Goal: Navigation & Orientation: Find specific page/section

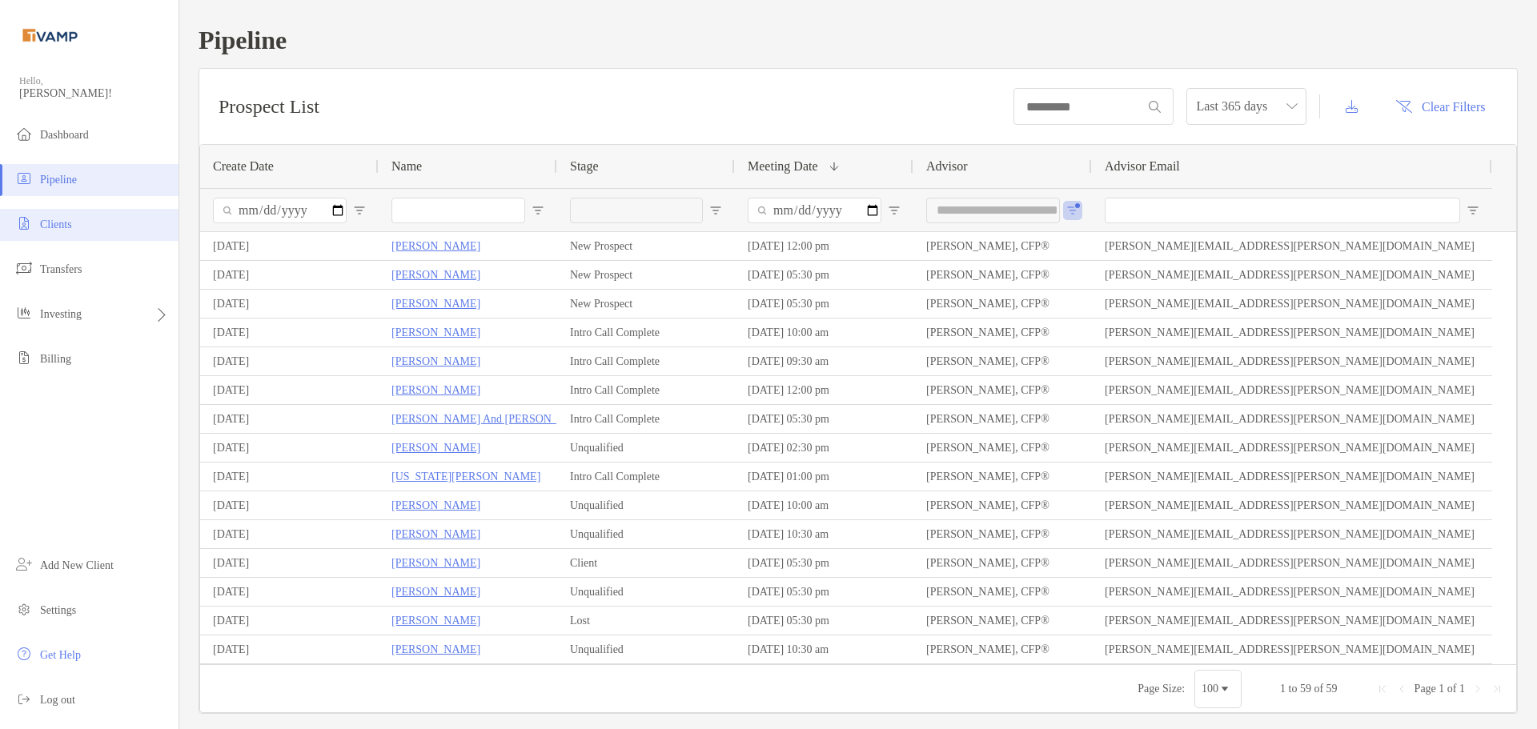
click at [117, 219] on li "Clients" at bounding box center [89, 225] width 179 height 32
click at [70, 138] on span "Dashboard" at bounding box center [64, 135] width 49 height 12
click at [83, 156] on ul "Dashboard Pipeline Clients Transfers Investing Billing" at bounding box center [89, 253] width 179 height 269
click at [57, 139] on span "Dashboard" at bounding box center [64, 135] width 49 height 12
click at [46, 138] on span "Dashboard" at bounding box center [64, 135] width 49 height 12
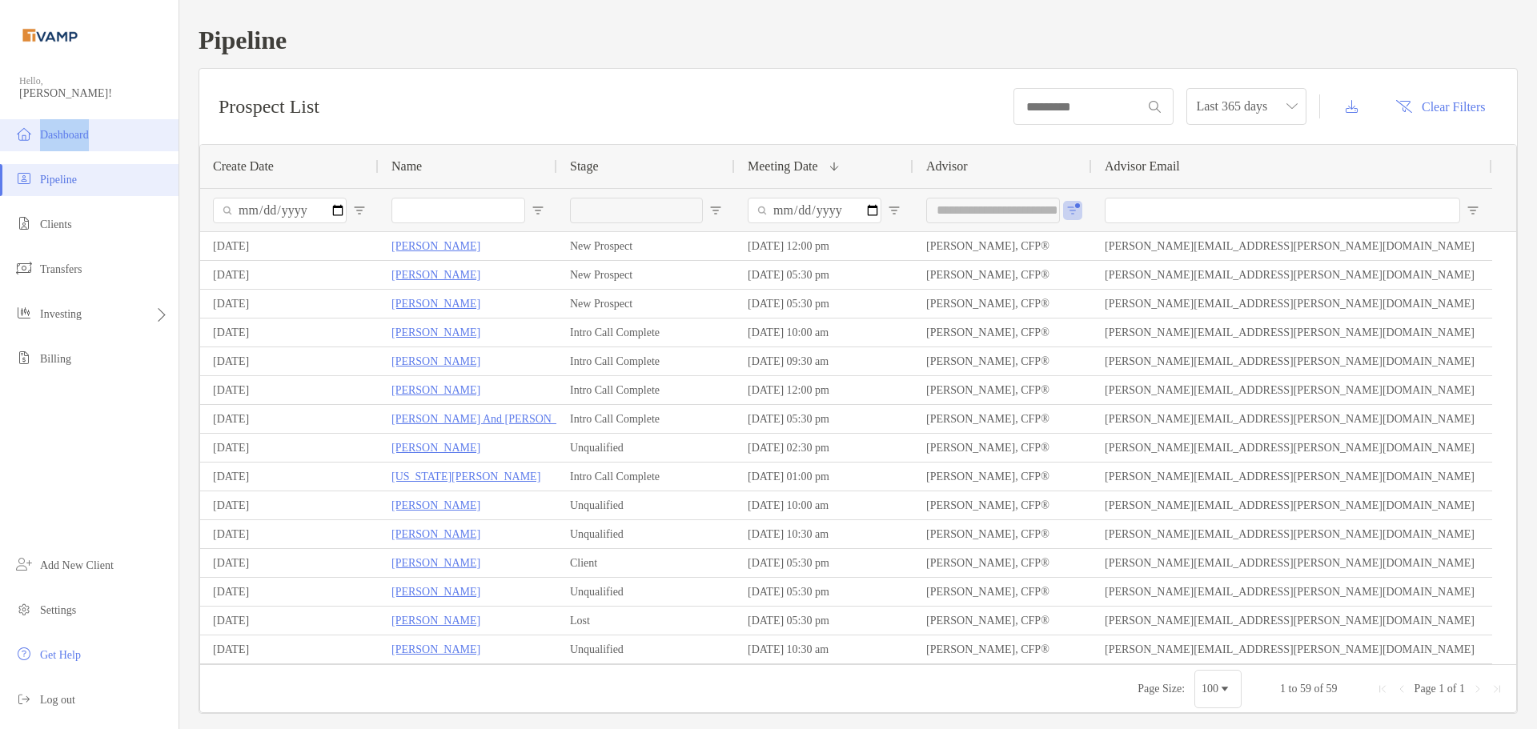
click at [46, 138] on span "Dashboard" at bounding box center [64, 135] width 49 height 12
click at [89, 125] on li "Dashboard" at bounding box center [89, 135] width 179 height 32
click at [50, 126] on li "Dashboard" at bounding box center [89, 135] width 179 height 32
click at [40, 70] on div "Pipeline" at bounding box center [89, 37] width 179 height 74
click at [57, 34] on img at bounding box center [50, 35] width 62 height 58
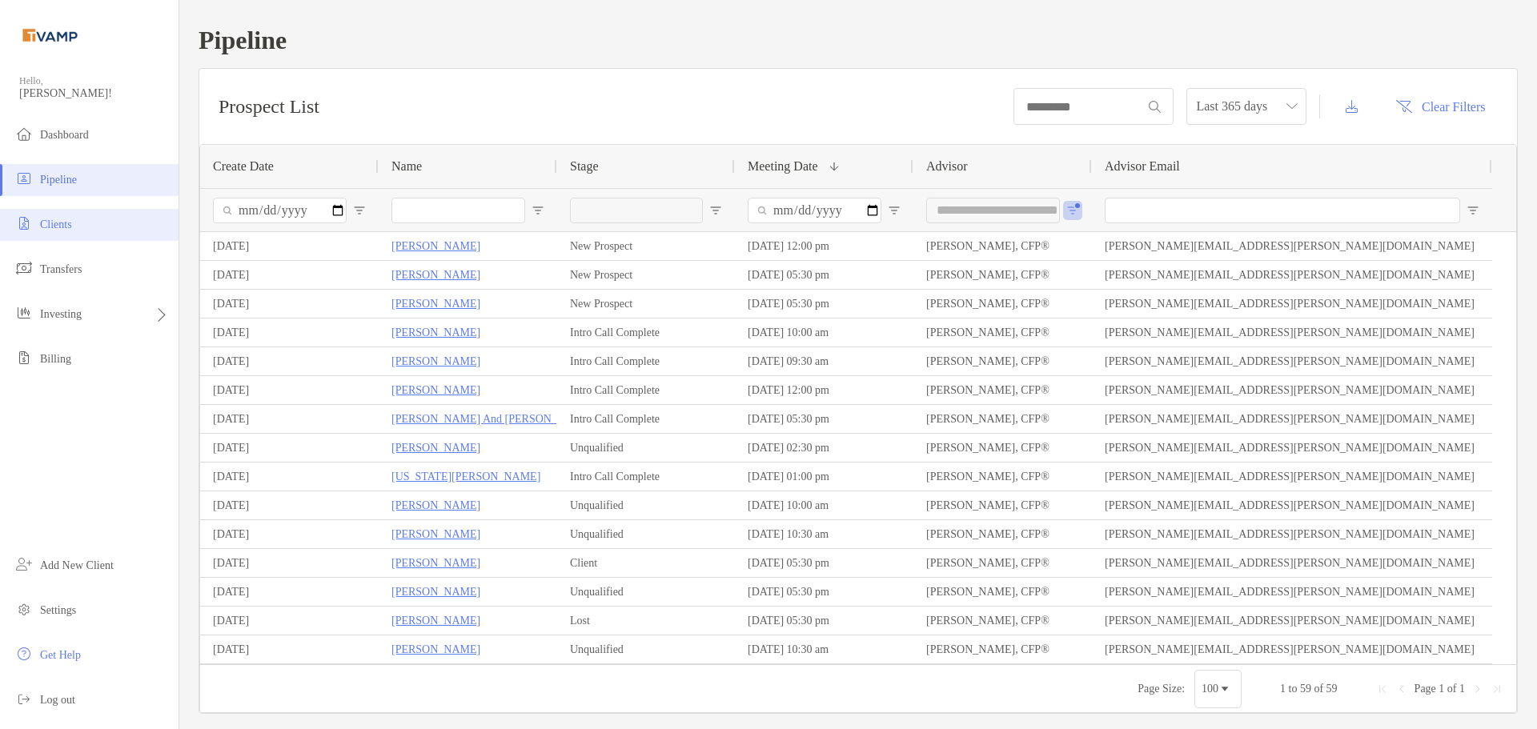
click at [70, 231] on li "Clients" at bounding box center [89, 225] width 179 height 32
click at [672, 82] on div "Prospect List Last 365 days Clear Filters" at bounding box center [858, 106] width 1318 height 75
click at [1074, 212] on span "Open Filter Menu" at bounding box center [1072, 210] width 13 height 13
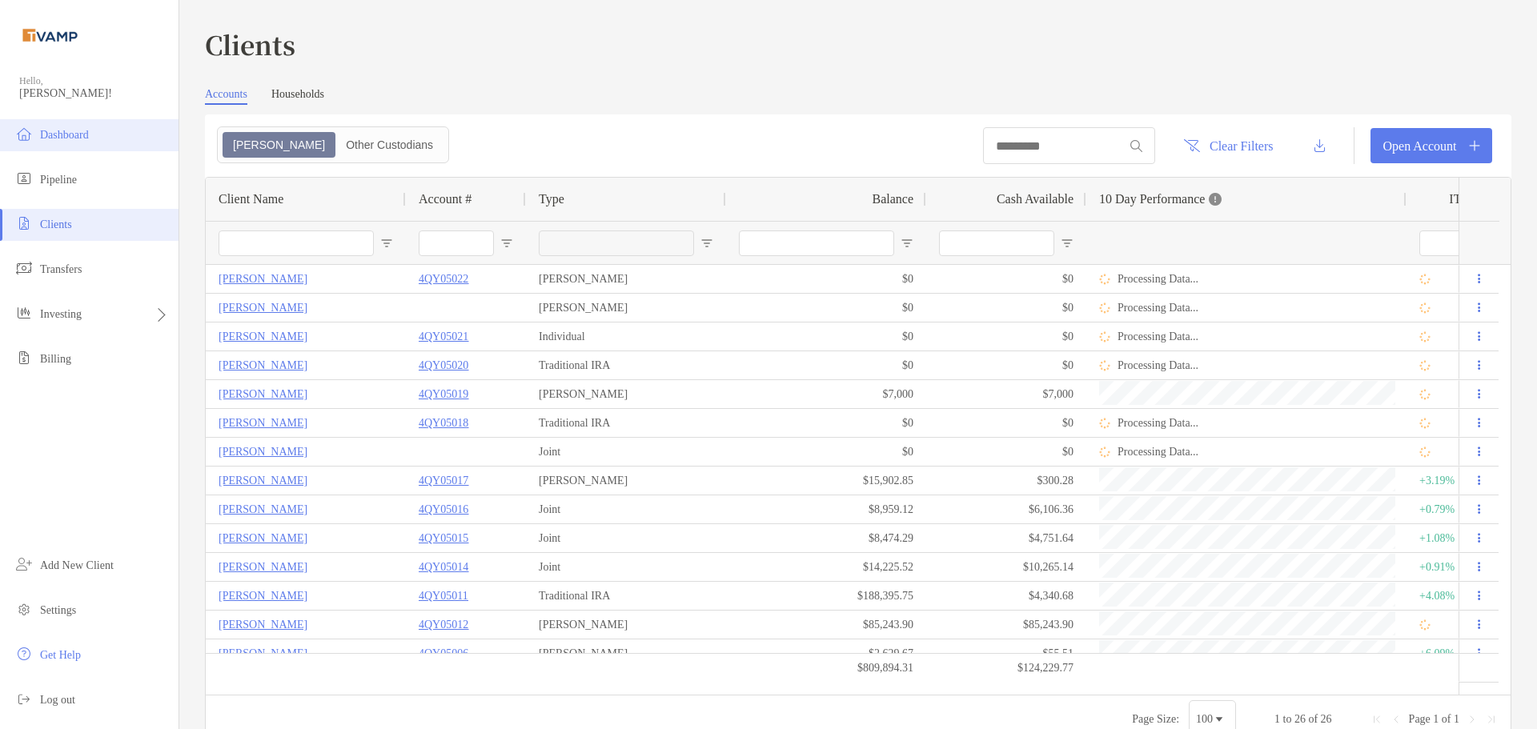
click at [77, 143] on li "Dashboard" at bounding box center [89, 135] width 179 height 32
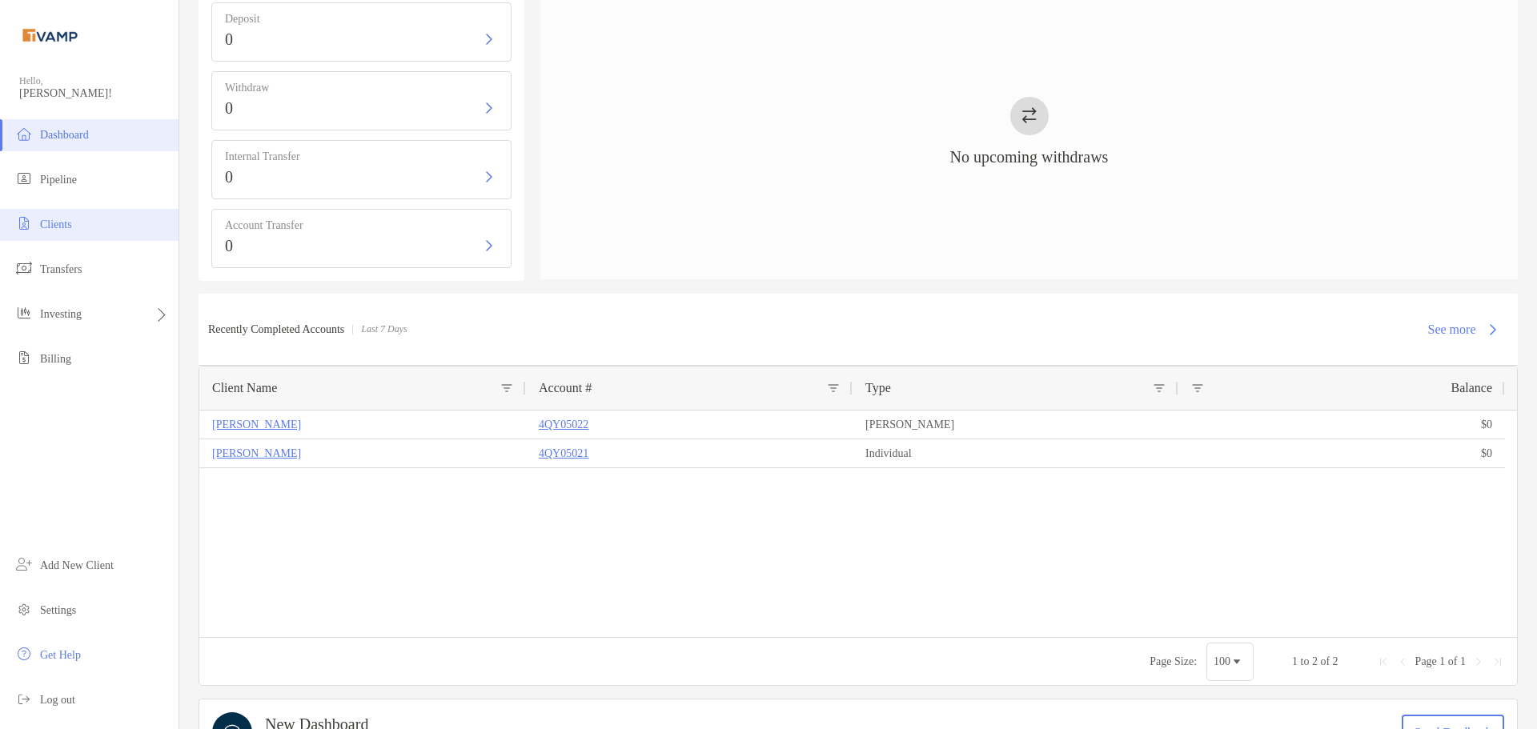
scroll to position [571, 0]
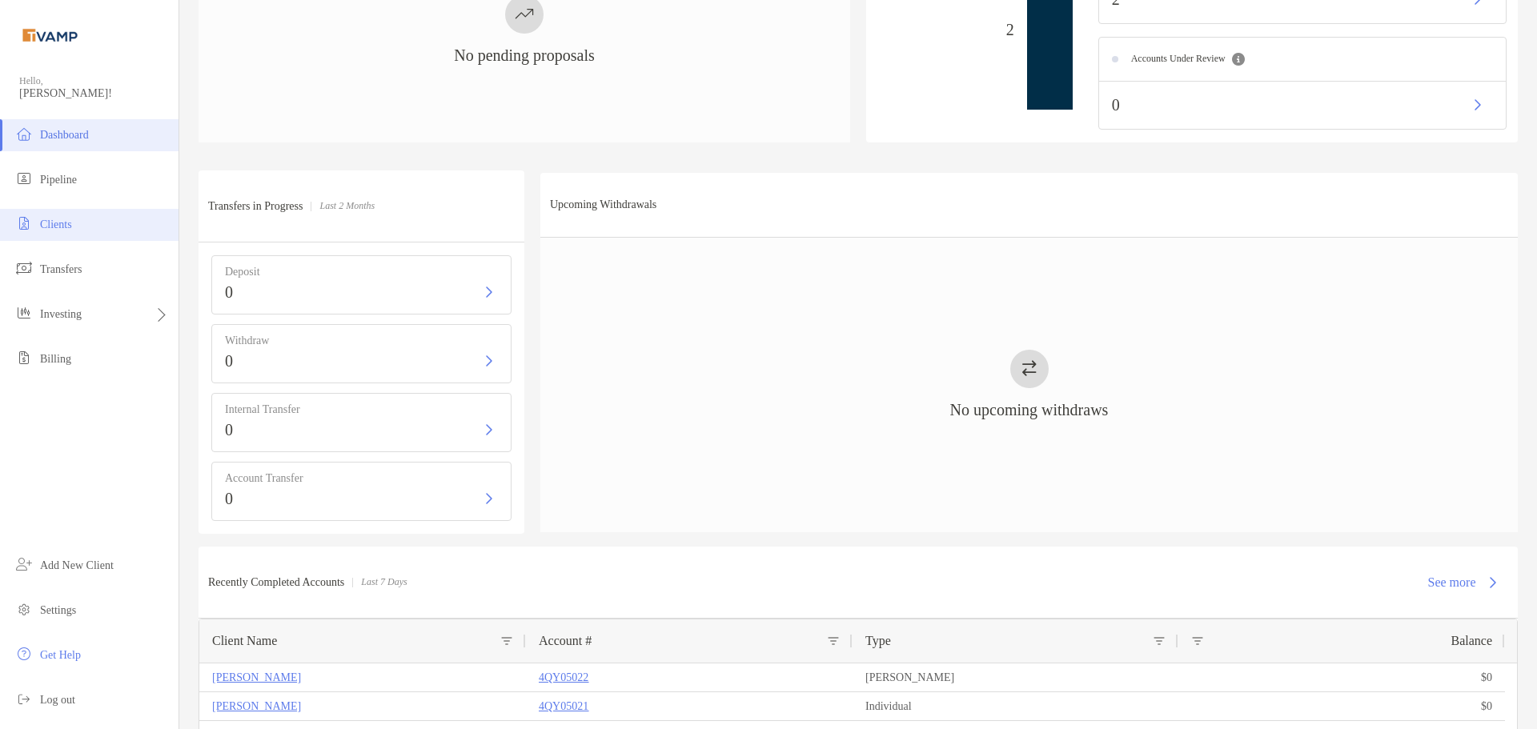
click at [74, 212] on li "Clients" at bounding box center [89, 225] width 179 height 32
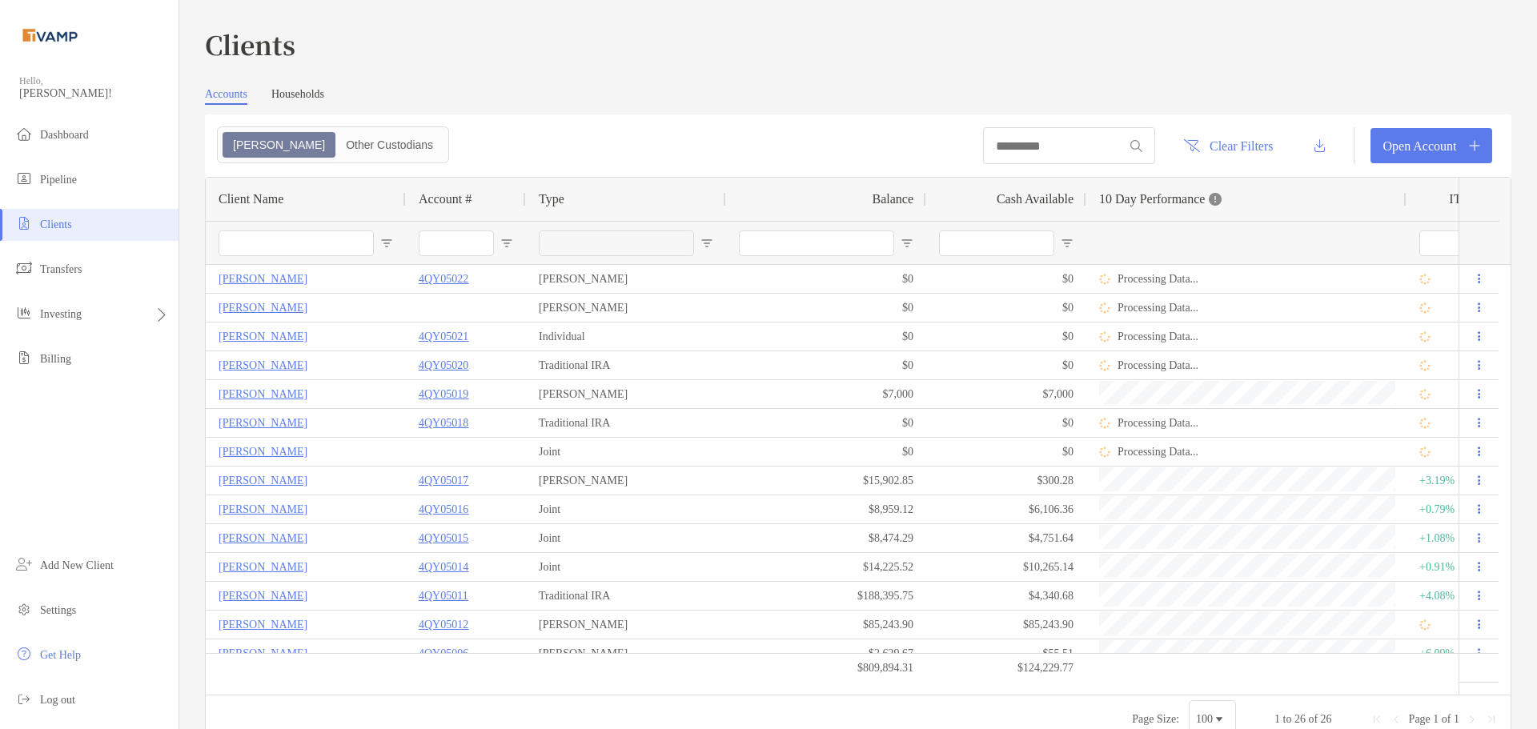
drag, startPoint x: 287, startPoint y: 94, endPoint x: 315, endPoint y: 94, distance: 28.8
click at [287, 94] on link "Households" at bounding box center [297, 96] width 53 height 17
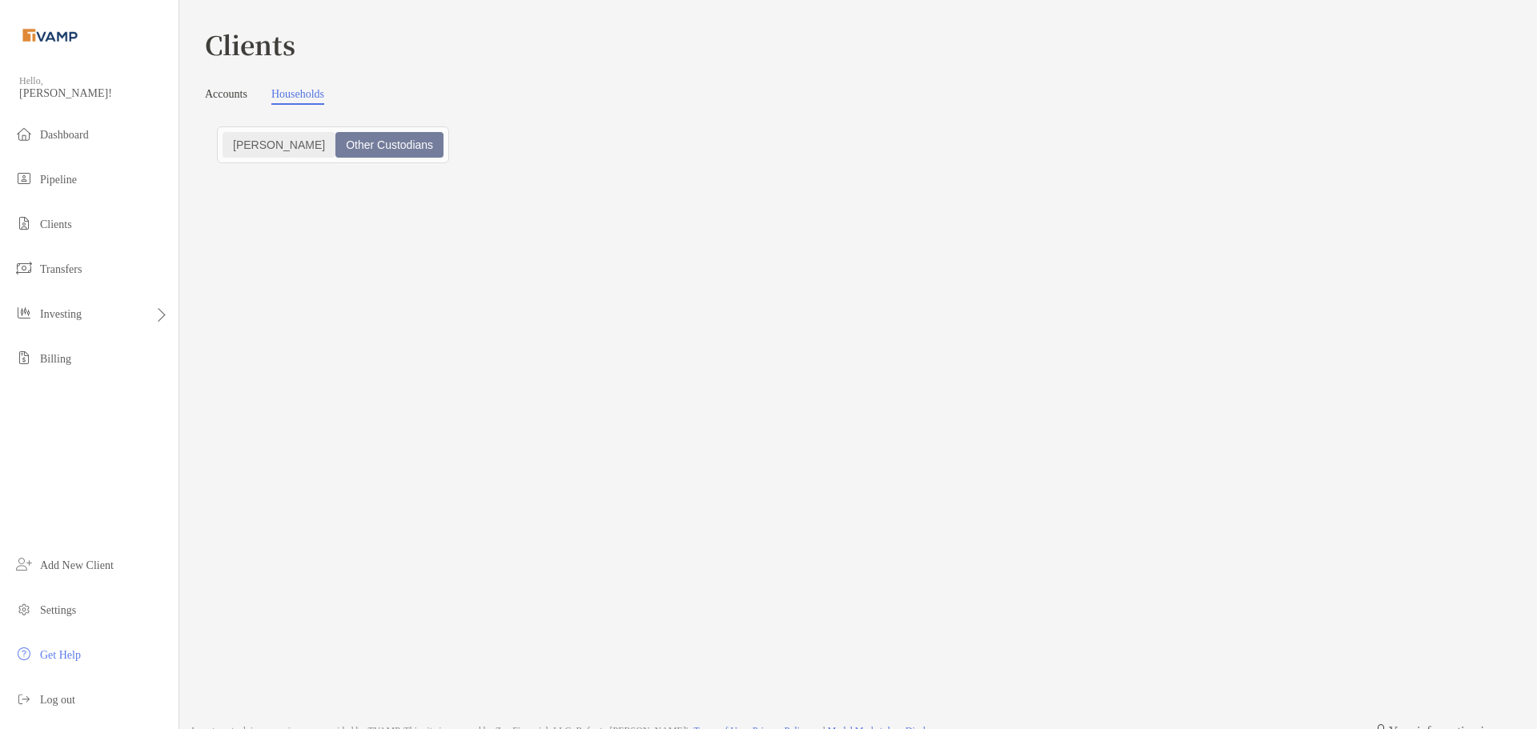
click at [253, 147] on div "[PERSON_NAME]" at bounding box center [279, 145] width 110 height 22
click at [242, 145] on div "[PERSON_NAME]" at bounding box center [279, 145] width 110 height 22
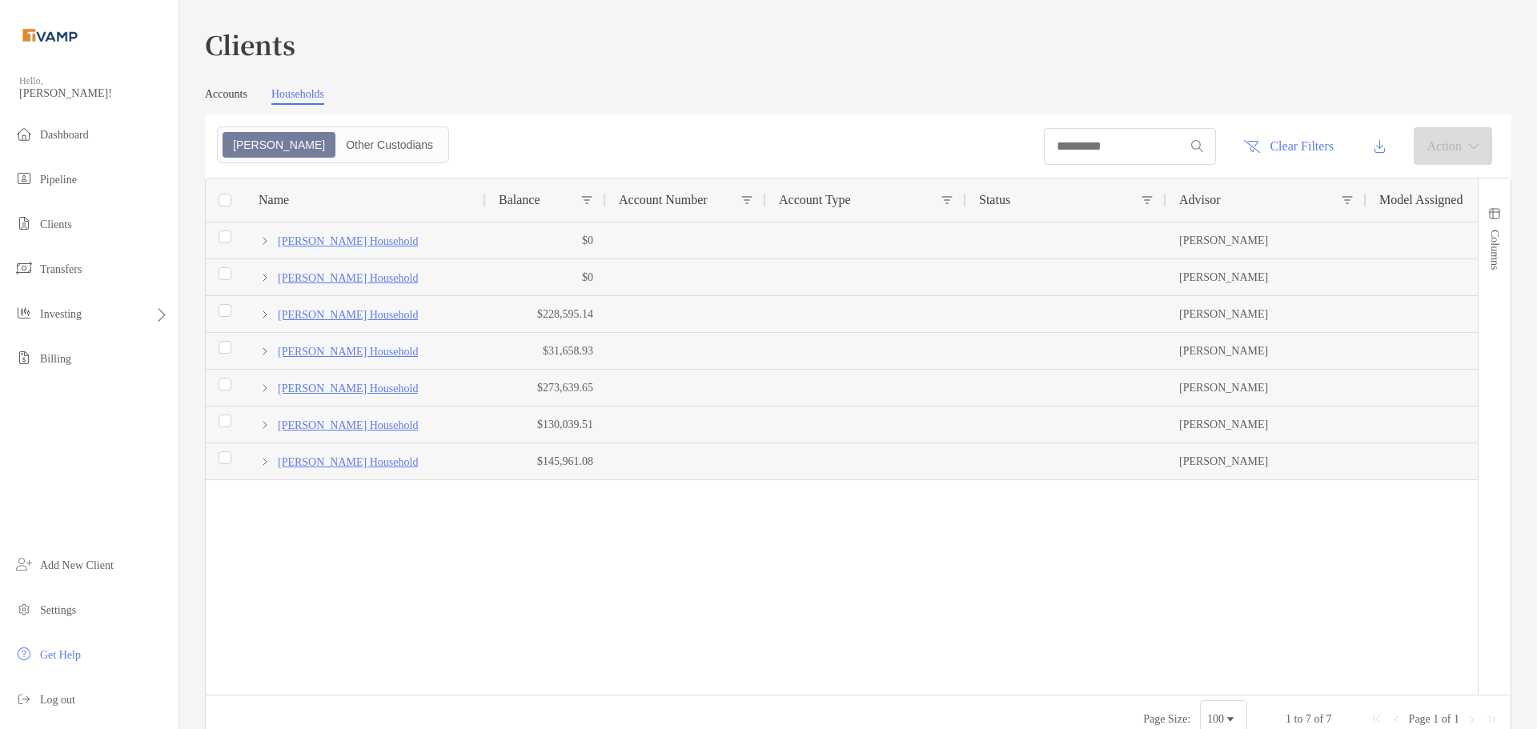
drag, startPoint x: 624, startPoint y: 51, endPoint x: 193, endPoint y: 76, distance: 432.2
click at [624, 51] on h3 "Clients" at bounding box center [858, 44] width 1307 height 37
click at [40, 143] on li "Dashboard" at bounding box center [89, 135] width 179 height 32
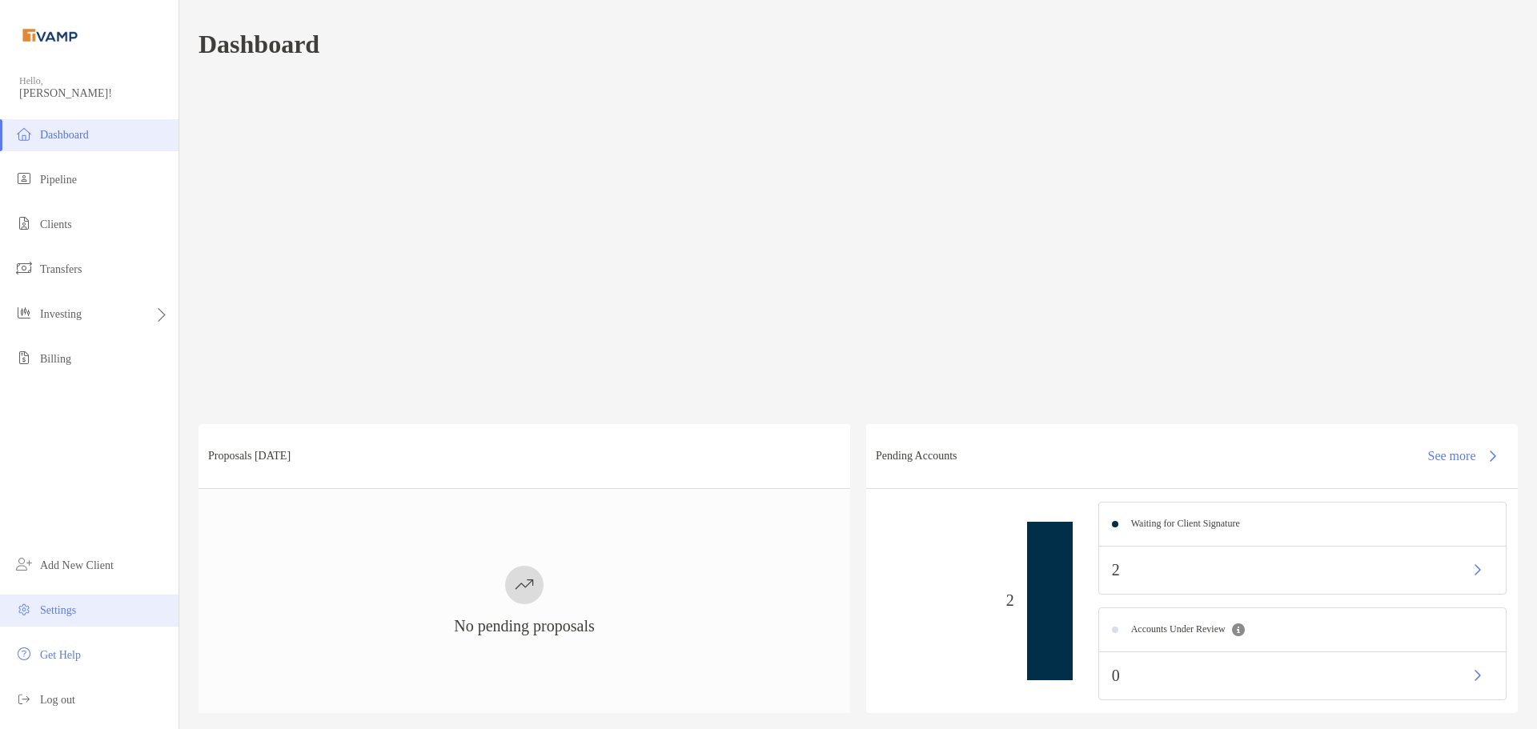
click at [106, 604] on li "Settings" at bounding box center [89, 611] width 179 height 32
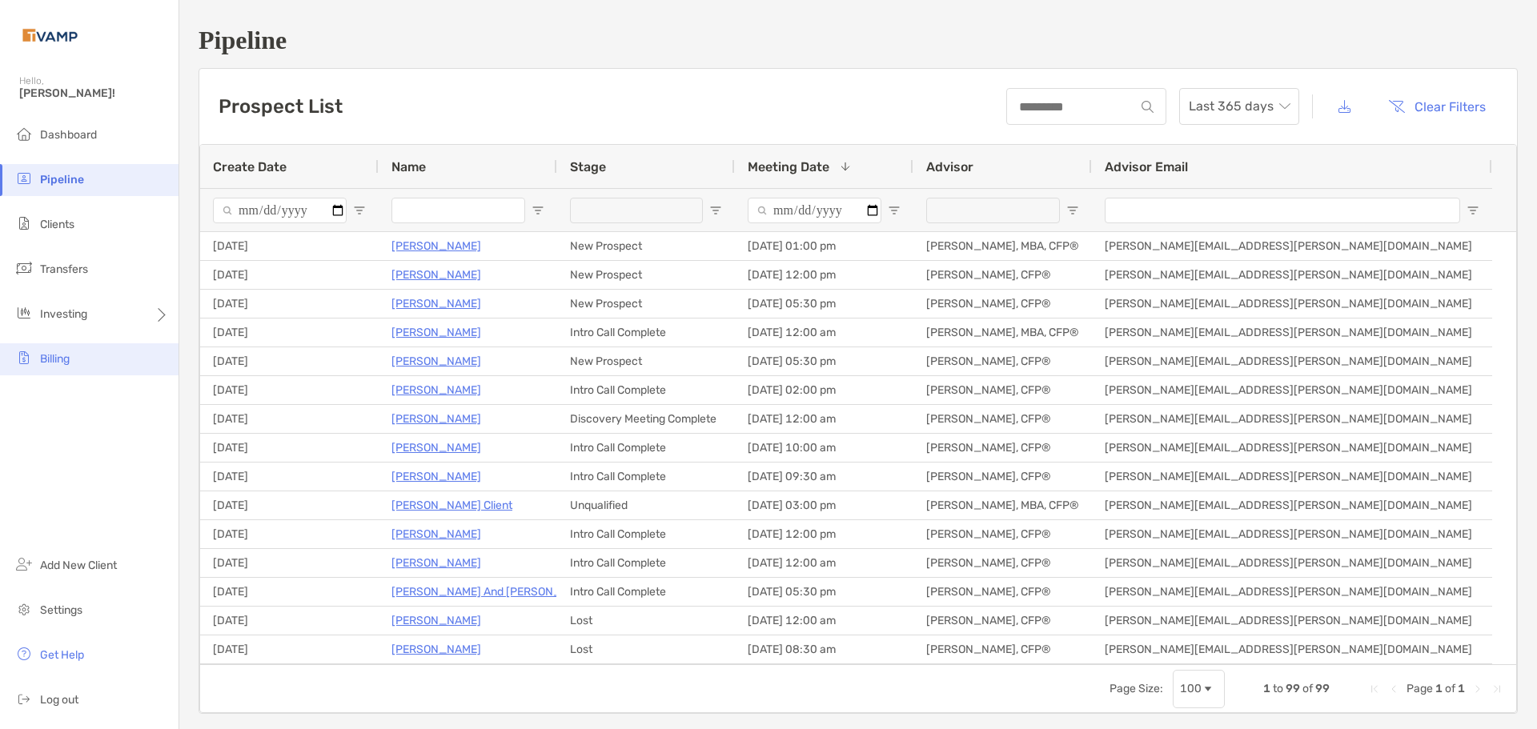
click at [82, 359] on li "Billing" at bounding box center [89, 359] width 179 height 32
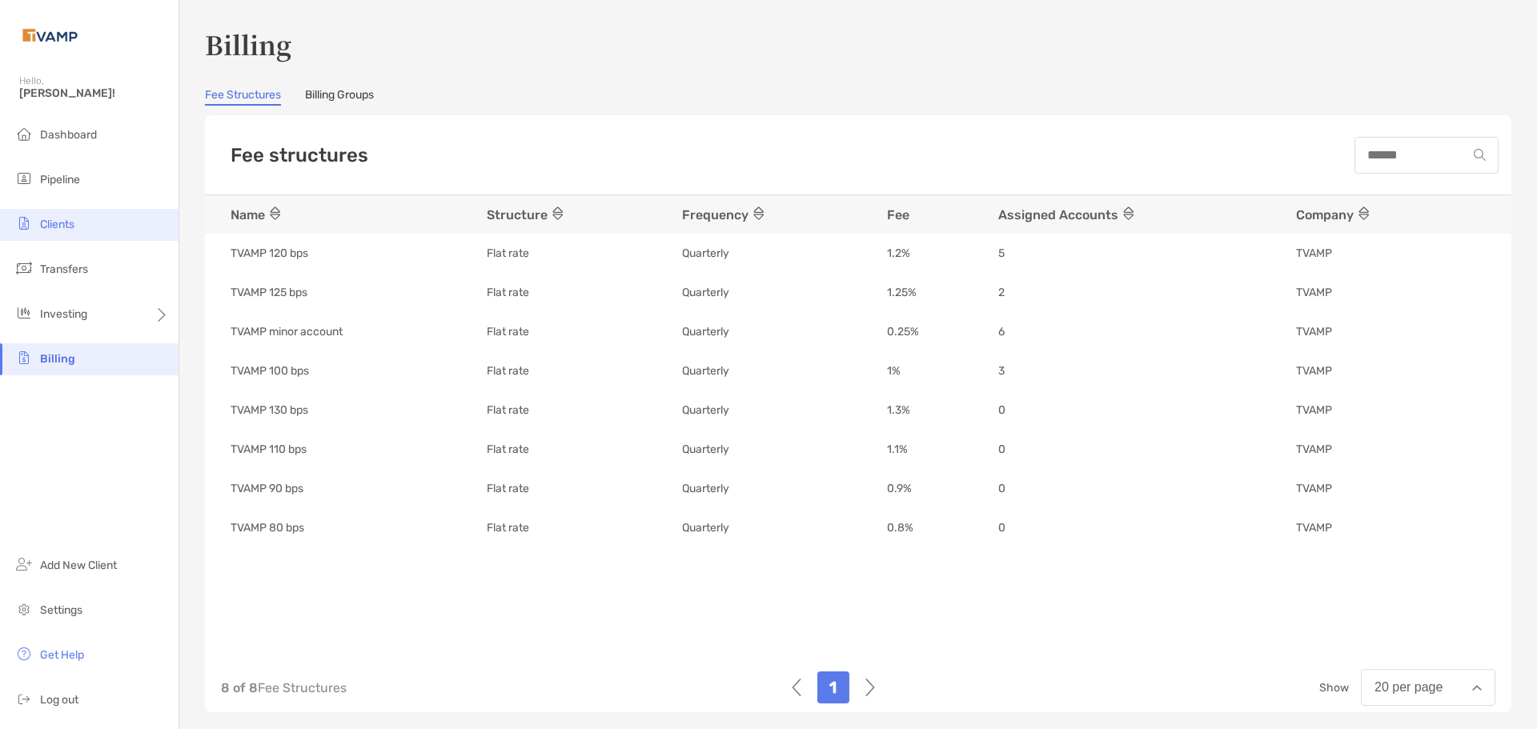
click at [82, 219] on li "Clients" at bounding box center [89, 225] width 179 height 32
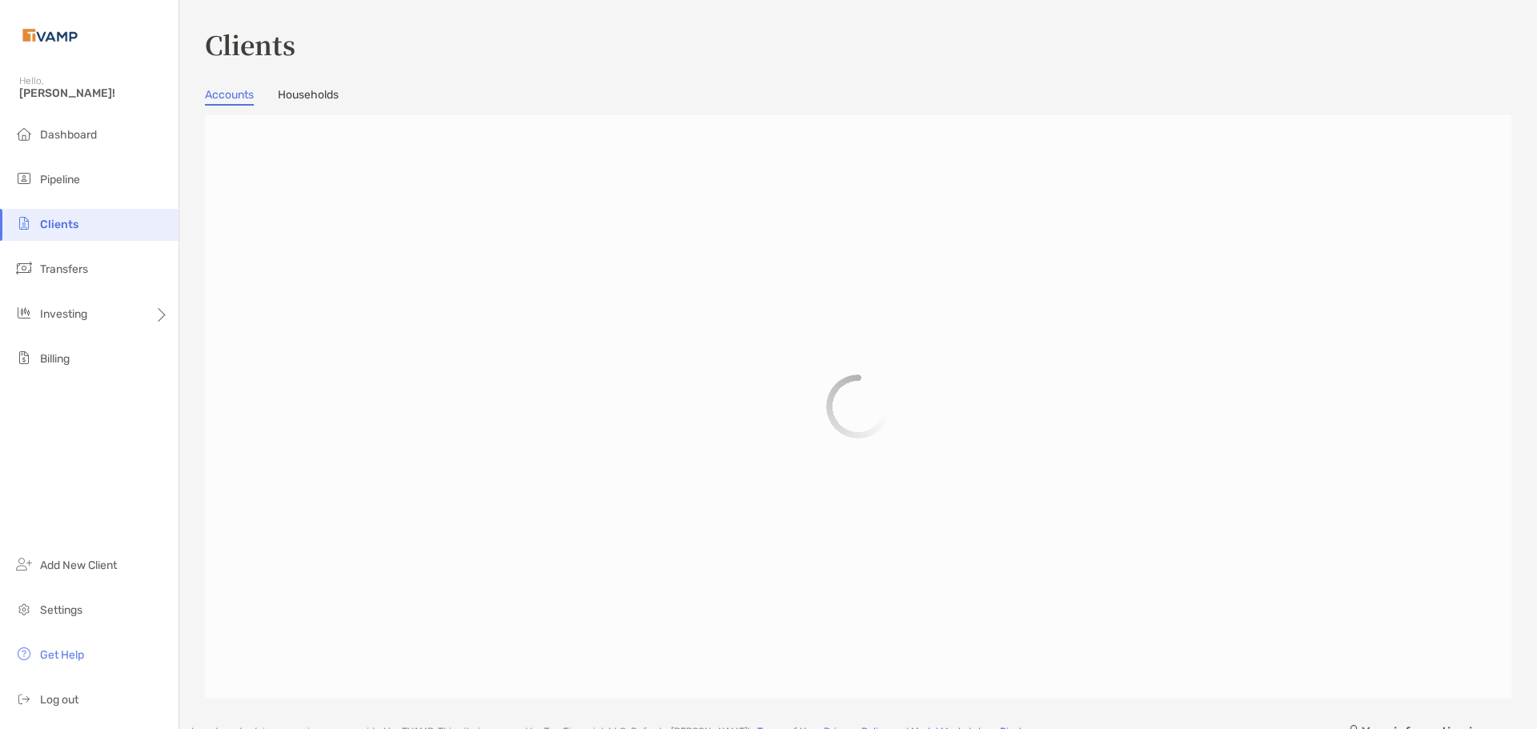
click at [313, 93] on link "Households" at bounding box center [308, 97] width 61 height 18
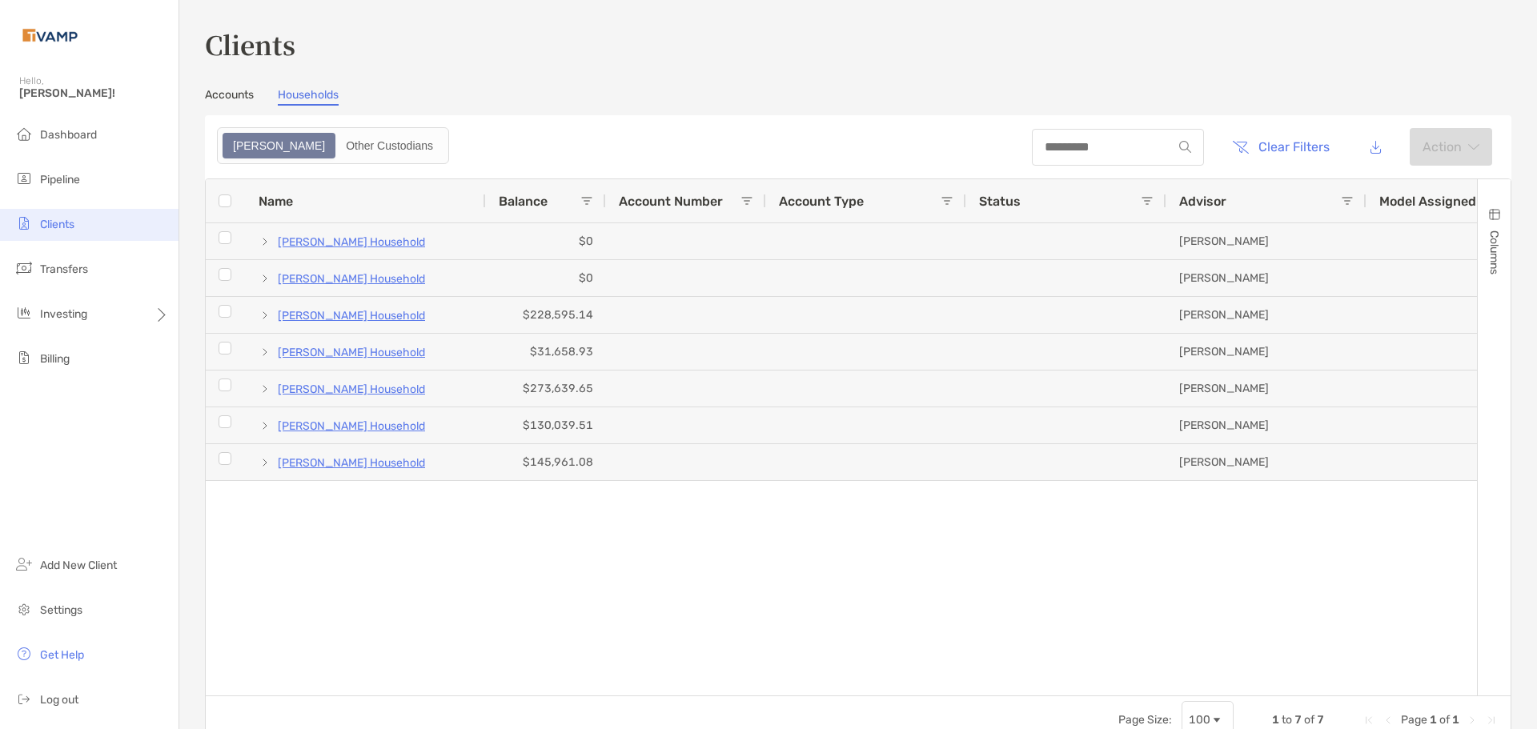
click at [46, 224] on span "Clients" at bounding box center [57, 225] width 34 height 14
click at [70, 227] on span "Clients" at bounding box center [57, 225] width 34 height 14
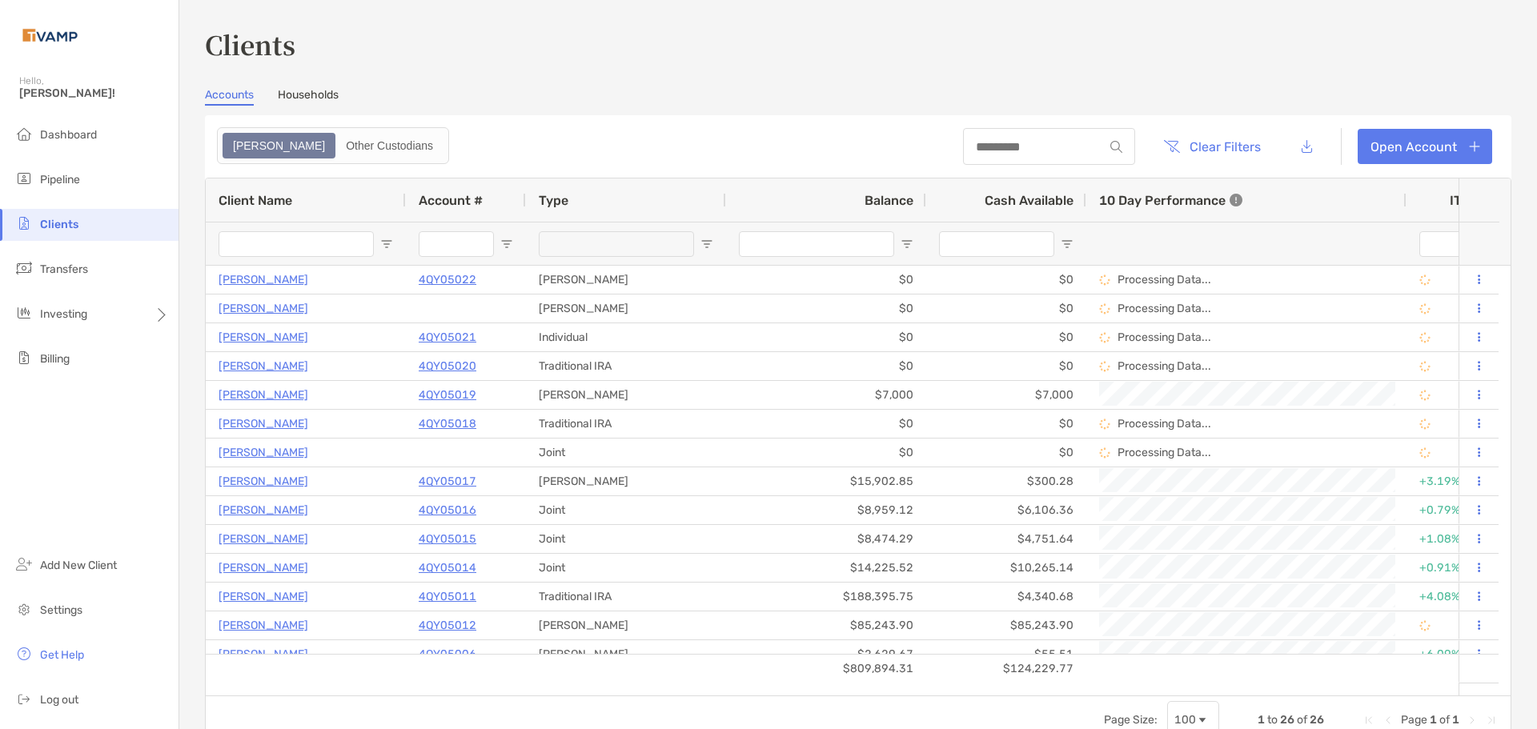
click at [910, 239] on span "Open Filter Menu" at bounding box center [907, 244] width 13 height 13
click at [963, 280] on div "Equals" at bounding box center [962, 274] width 114 height 14
click at [969, 327] on input "Filter Value" at bounding box center [970, 316] width 144 height 26
type input "*"
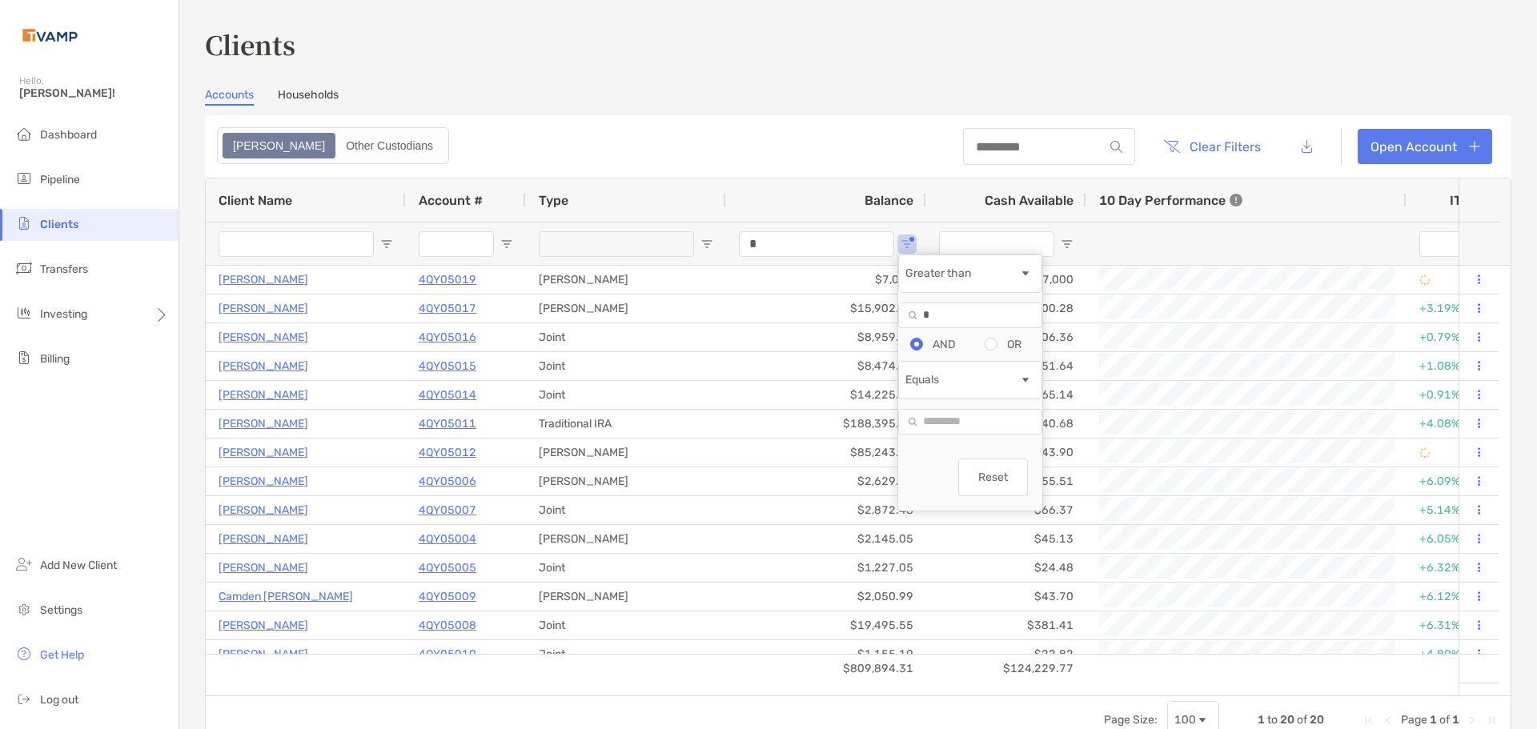
type input "*"
drag, startPoint x: 1038, startPoint y: 496, endPoint x: 964, endPoint y: 496, distance: 73.7
click at [964, 496] on div "Reset" at bounding box center [970, 480] width 144 height 62
click at [962, 494] on div "Reset" at bounding box center [970, 480] width 144 height 62
click at [829, 133] on header "Clear Filters Open Account" at bounding box center [858, 146] width 1307 height 62
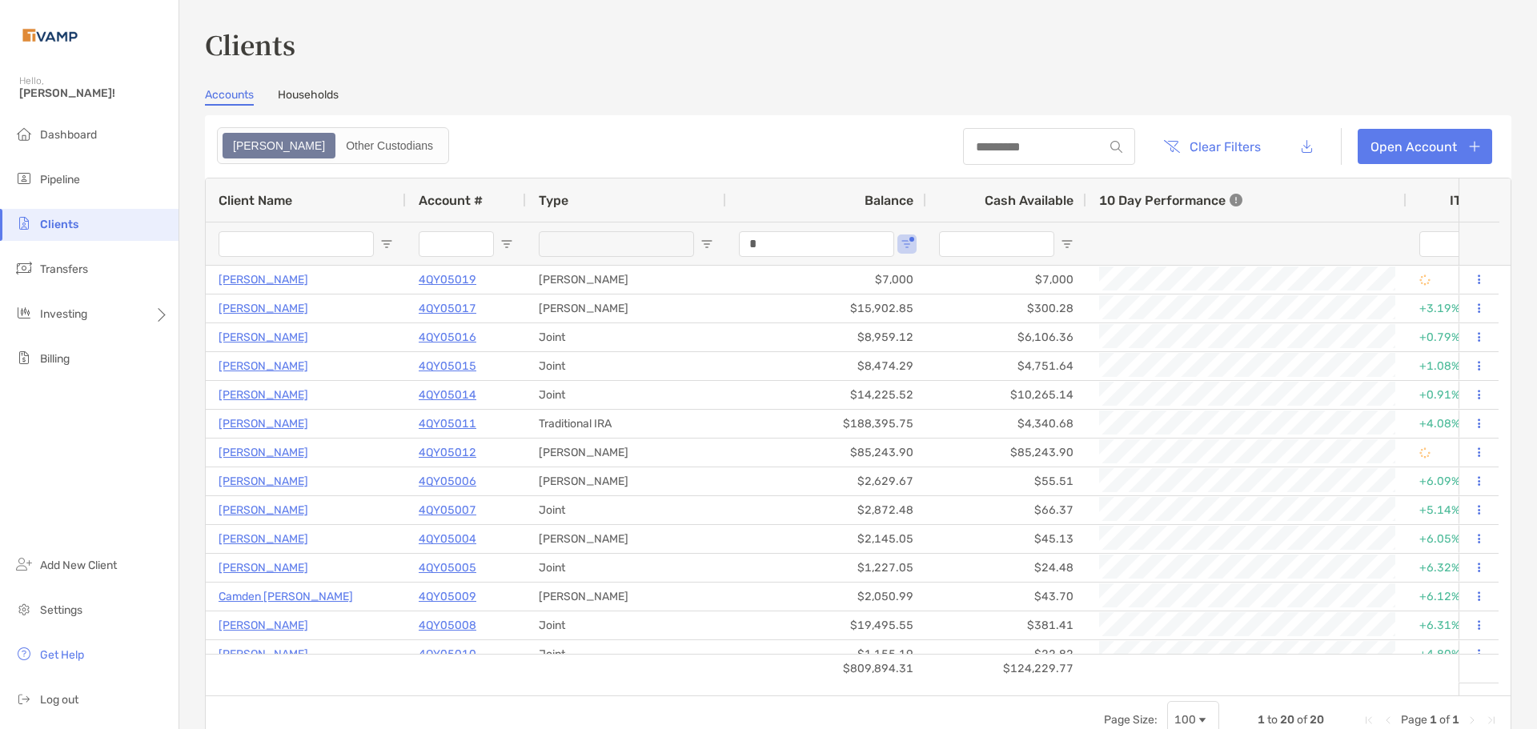
click at [560, 193] on span "Type" at bounding box center [554, 200] width 30 height 15
